Goal: Task Accomplishment & Management: Manage account settings

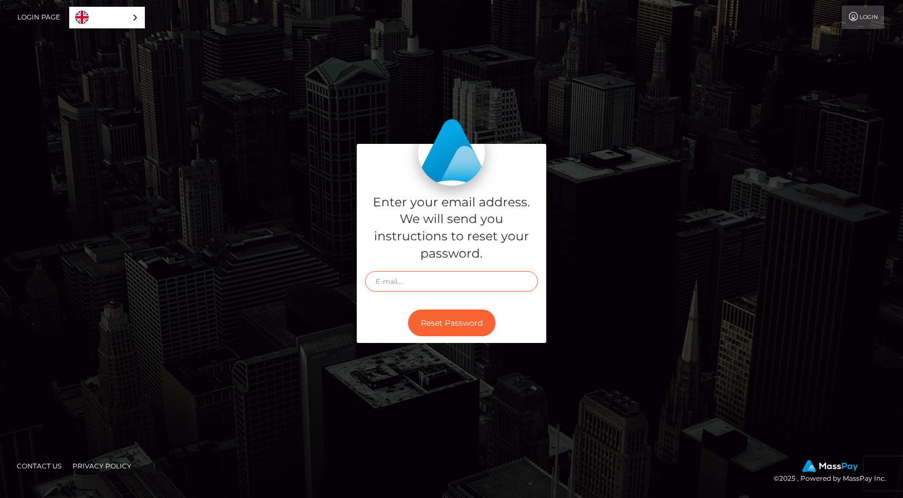
click at [393, 280] on input "text" at bounding box center [451, 281] width 173 height 21
click at [380, 285] on input "text" at bounding box center [451, 281] width 173 height 21
type input "[EMAIL_ADDRESS][DOMAIN_NAME]"
click at [408, 309] on button "Reset Password" at bounding box center [452, 322] width 88 height 27
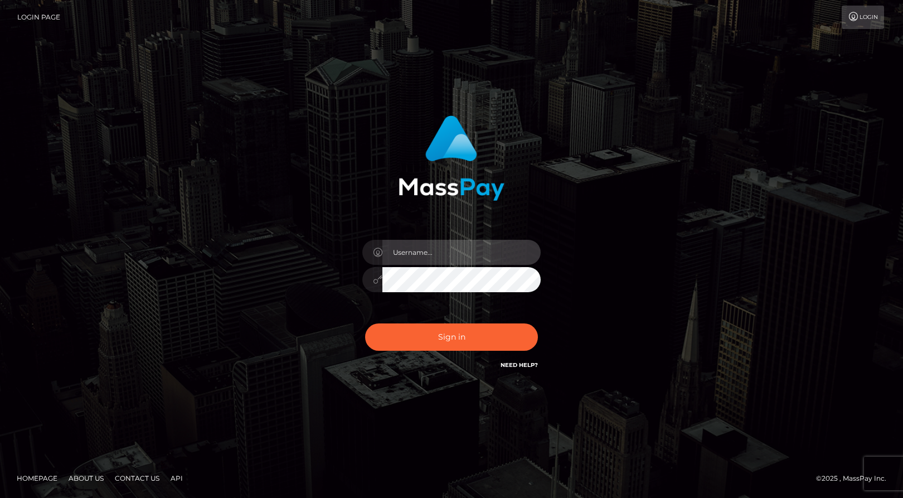
click at [413, 256] on input "text" at bounding box center [461, 252] width 158 height 25
type input "thenabastet@gmail.com"
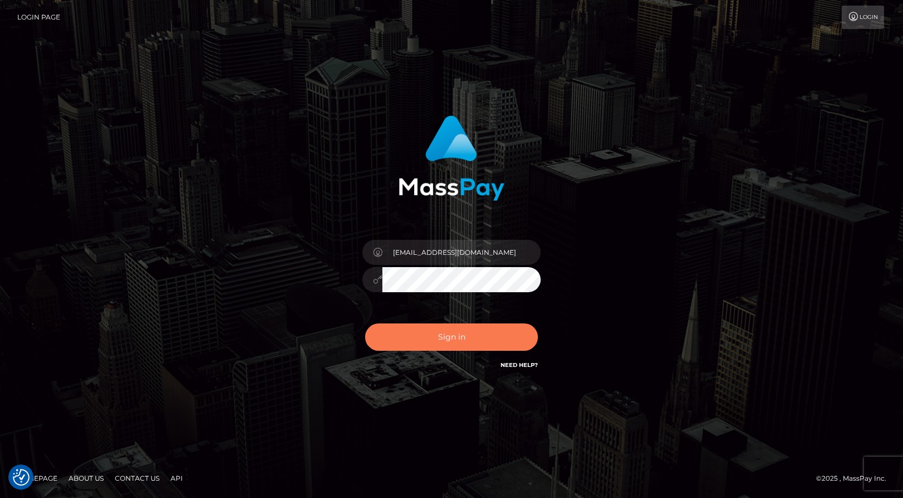
click at [428, 342] on button "Sign in" at bounding box center [451, 336] width 173 height 27
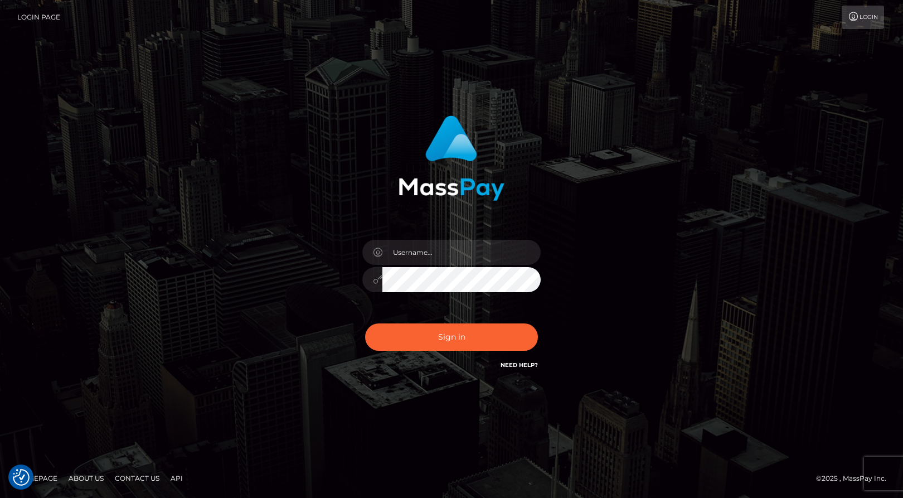
click at [865, 16] on link "Login" at bounding box center [863, 17] width 42 height 23
